Goal: Transaction & Acquisition: Subscribe to service/newsletter

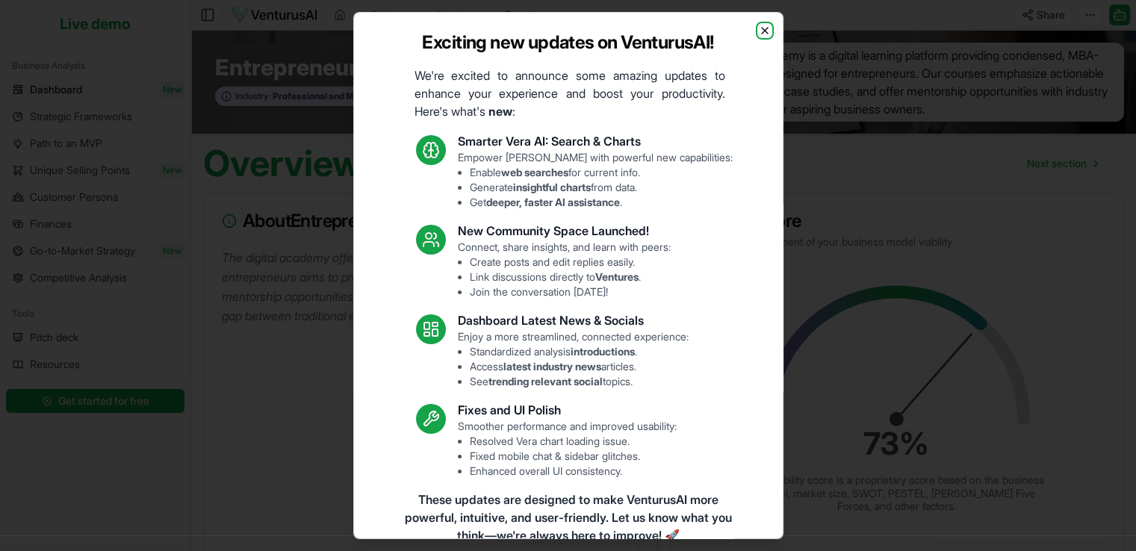
click at [759, 30] on icon "button" at bounding box center [765, 31] width 12 height 12
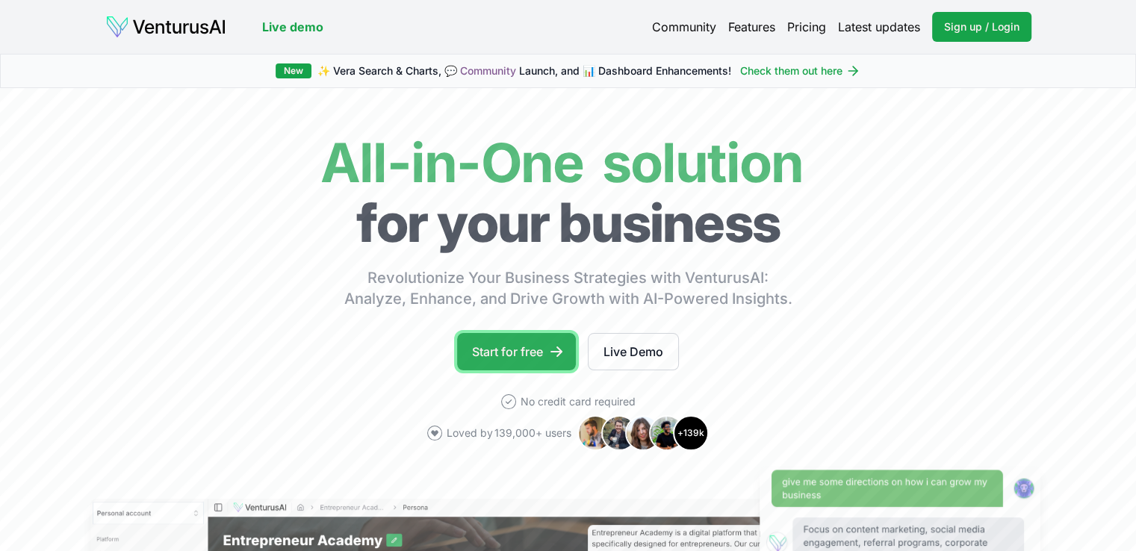
click at [520, 345] on link "Start for free" at bounding box center [516, 351] width 119 height 37
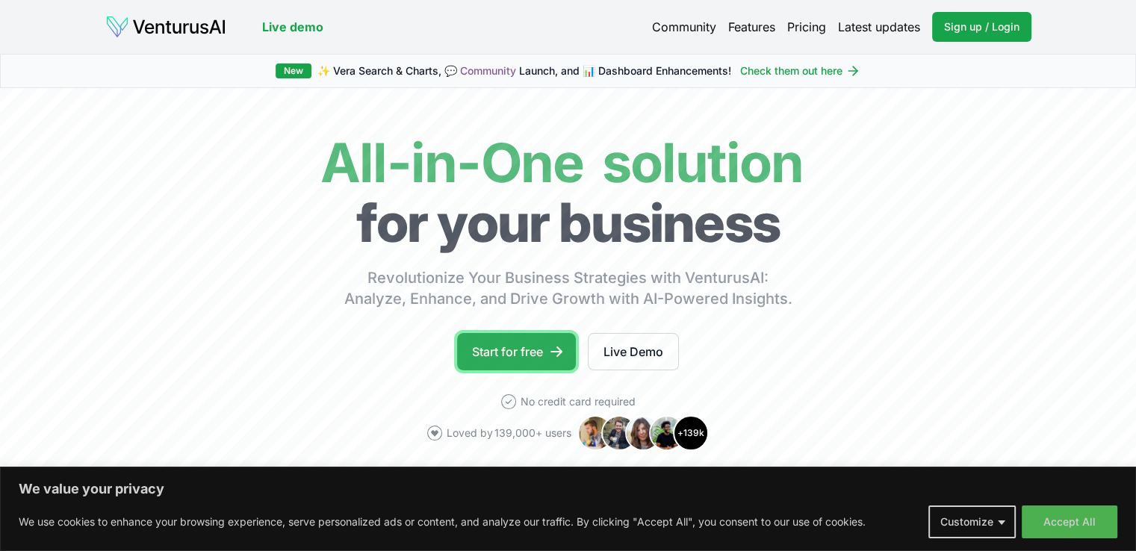
drag, startPoint x: 474, startPoint y: 342, endPoint x: 465, endPoint y: 338, distance: 9.7
click at [465, 338] on link "Start for free" at bounding box center [516, 351] width 119 height 37
click at [548, 348] on link "Start for free" at bounding box center [516, 351] width 119 height 37
